Goal: Information Seeking & Learning: Learn about a topic

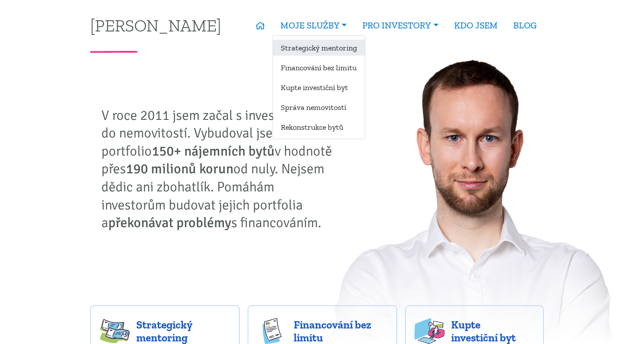
click at [325, 53] on link "Strategický mentoring" at bounding box center [319, 48] width 92 height 16
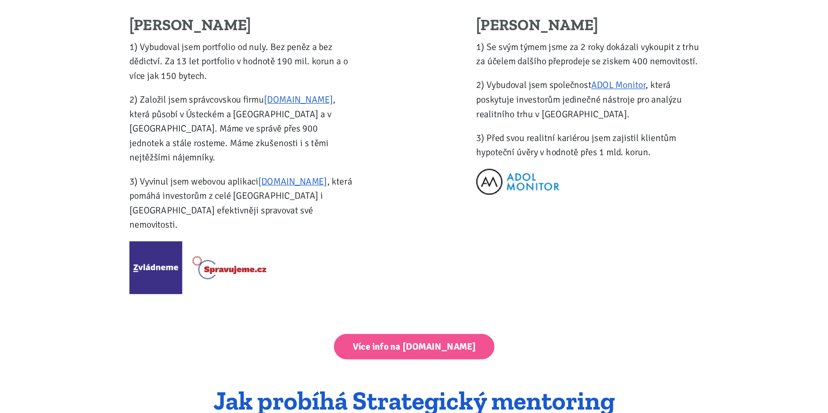
scroll to position [1121, 0]
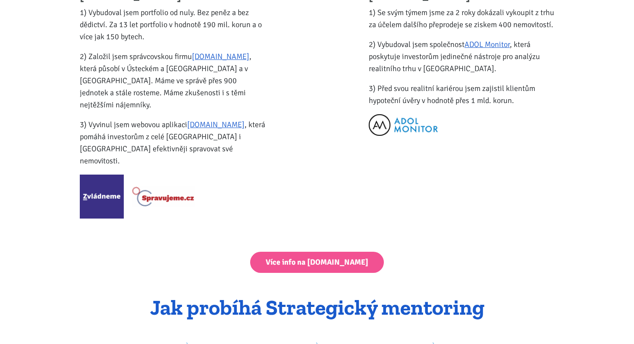
click at [107, 177] on img at bounding box center [102, 197] width 44 height 44
click at [94, 183] on img at bounding box center [102, 197] width 44 height 44
click at [181, 186] on img at bounding box center [162, 196] width 63 height 21
